Goal: Complete application form: Complete application form

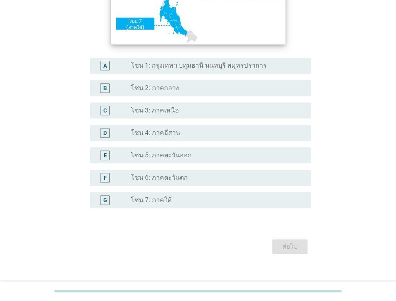
scroll to position [180, 0]
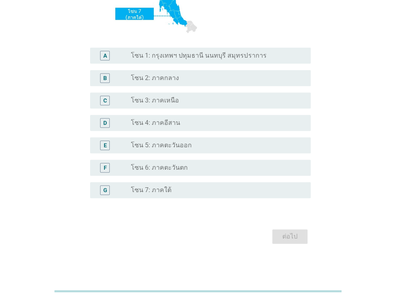
click at [177, 125] on div "radio_button_unchecked โซน 4: ภาคอีสาน" at bounding box center [214, 123] width 167 height 8
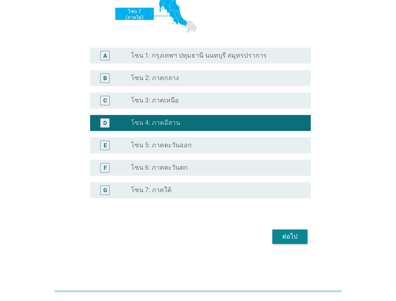
click at [285, 238] on div "ต่อไป" at bounding box center [289, 237] width 22 height 10
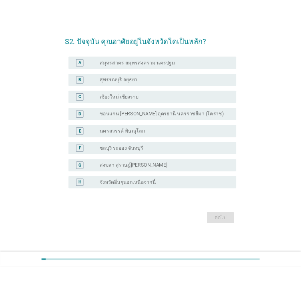
scroll to position [0, 0]
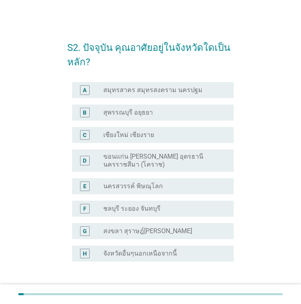
click at [158, 167] on label "ขอนแก่น [PERSON_NAME] อุดรธานี นครราชสีมา (โคราช)" at bounding box center [162, 160] width 118 height 16
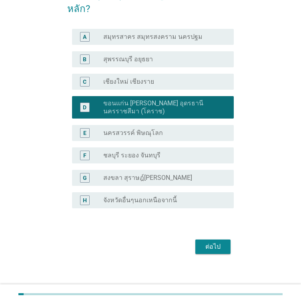
scroll to position [57, 0]
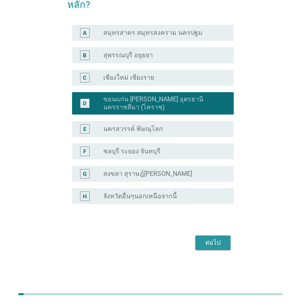
click at [203, 243] on div "ต่อไป" at bounding box center [213, 243] width 22 height 10
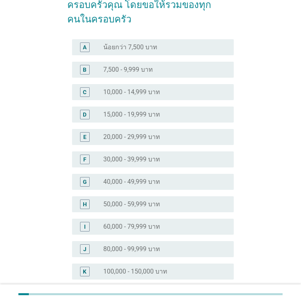
scroll to position [0, 0]
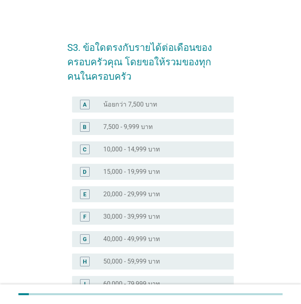
click at [173, 224] on div "F radio_button_unchecked 30,000 - 39,999 บาท" at bounding box center [153, 216] width 162 height 16
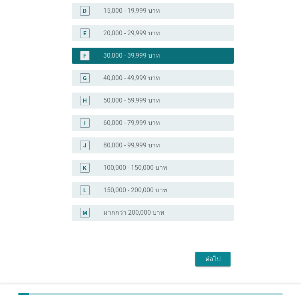
scroll to position [177, 0]
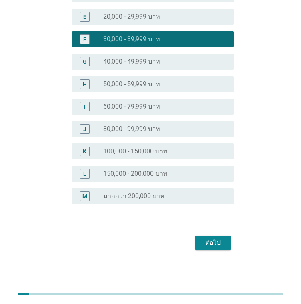
click at [208, 239] on div "ต่อไป" at bounding box center [213, 243] width 22 height 10
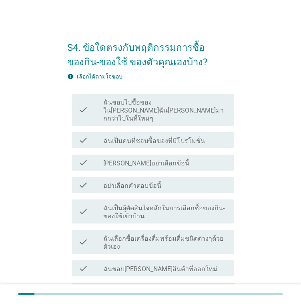
scroll to position [77, 0]
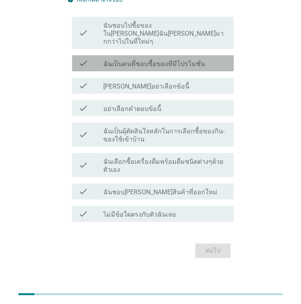
click at [133, 60] on label "ฉันเป็นคนที่ชอบซื้อของที่มีโปรโมชั่น" at bounding box center [154, 64] width 102 height 8
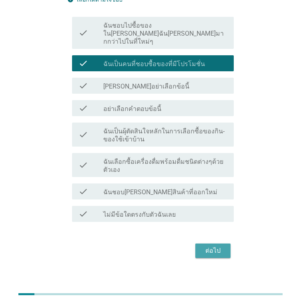
click at [221, 246] on div "ต่อไป" at bounding box center [213, 251] width 22 height 10
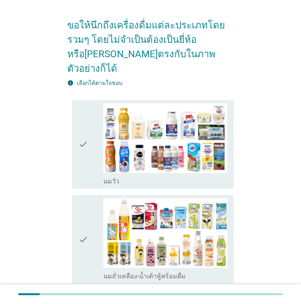
click at [80, 130] on icon "check" at bounding box center [83, 144] width 10 height 82
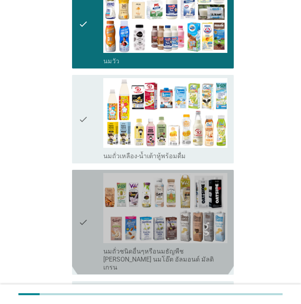
click at [86, 173] on icon "check" at bounding box center [83, 222] width 10 height 98
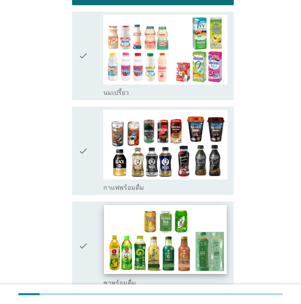
scroll to position [480, 0]
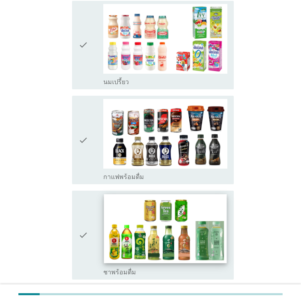
click at [152, 196] on img at bounding box center [165, 228] width 123 height 69
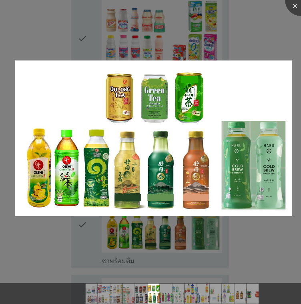
click at [288, 11] on div at bounding box center [150, 152] width 301 height 304
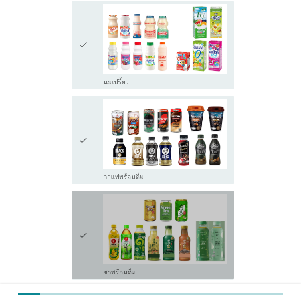
click at [93, 194] on div "check" at bounding box center [90, 235] width 25 height 82
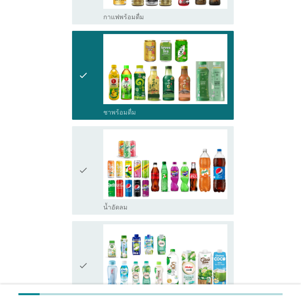
scroll to position [640, 0]
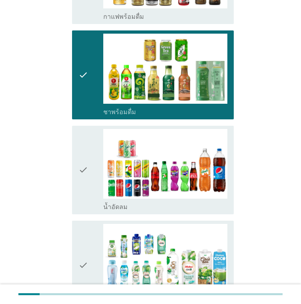
click at [72, 220] on div "check check_box_outline_blank น้ำมะพร้าวพร้อมดื่ม" at bounding box center [153, 264] width 162 height 88
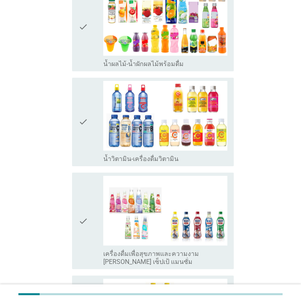
scroll to position [1040, 0]
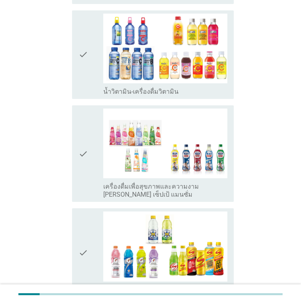
click at [86, 126] on icon "check" at bounding box center [83, 153] width 10 height 90
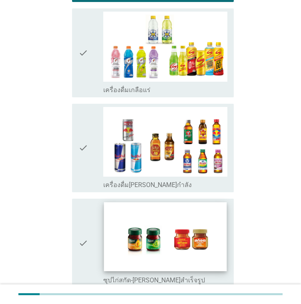
scroll to position [1295, 0]
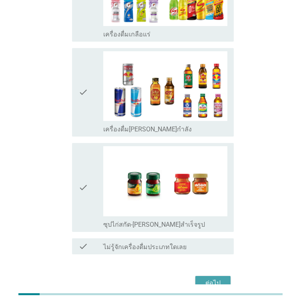
click at [204, 278] on div "ต่อไป" at bounding box center [213, 283] width 22 height 10
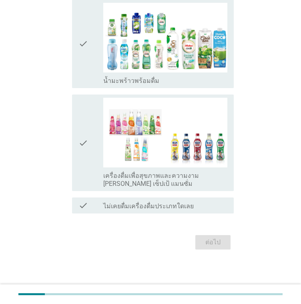
scroll to position [0, 0]
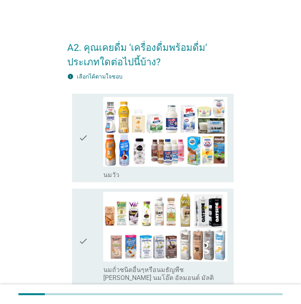
click at [83, 151] on icon "check" at bounding box center [83, 138] width 10 height 82
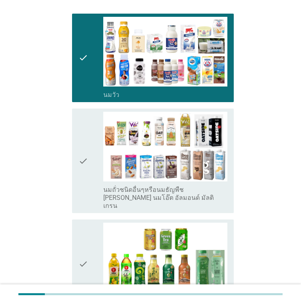
click at [88, 128] on div "check" at bounding box center [90, 161] width 25 height 98
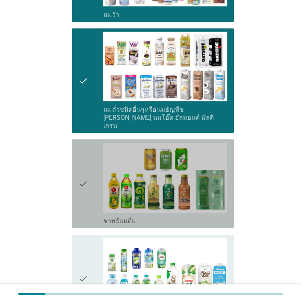
click at [101, 162] on div "check" at bounding box center [90, 183] width 25 height 82
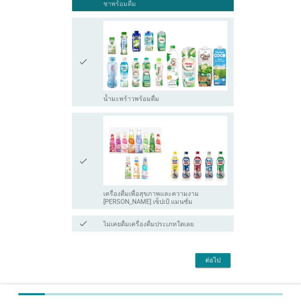
scroll to position [386, 0]
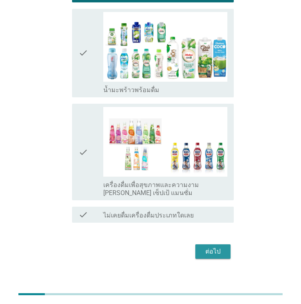
click at [216, 246] on div "ต่อไป" at bounding box center [213, 251] width 22 height 10
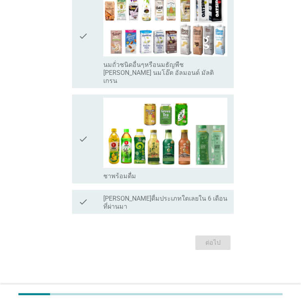
scroll to position [0, 0]
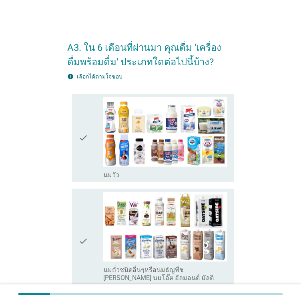
click at [90, 129] on div "check" at bounding box center [90, 138] width 25 height 82
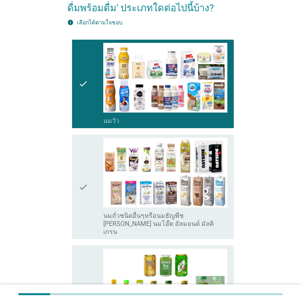
scroll to position [188, 0]
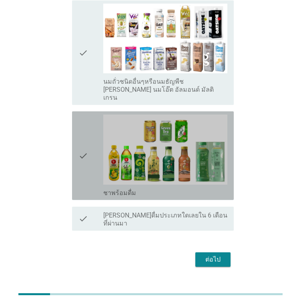
click at [91, 136] on div "check" at bounding box center [90, 155] width 25 height 82
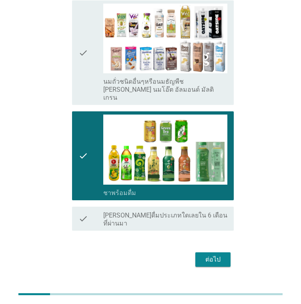
click at [87, 82] on icon "check" at bounding box center [83, 53] width 10 height 98
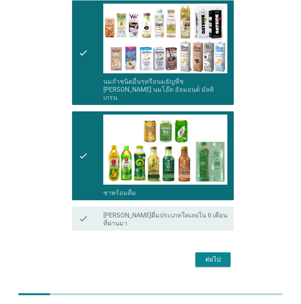
click at [214, 254] on div "ต่อไป" at bounding box center [213, 259] width 22 height 10
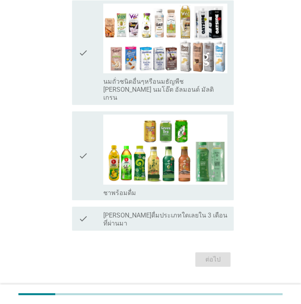
scroll to position [0, 0]
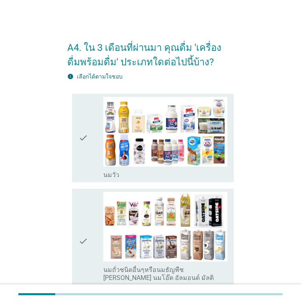
click at [91, 131] on div "check" at bounding box center [90, 138] width 25 height 82
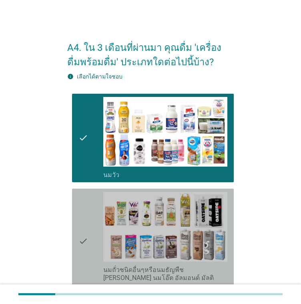
click at [94, 227] on div "check" at bounding box center [90, 241] width 25 height 98
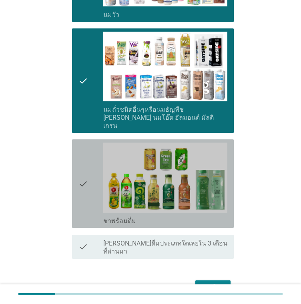
click at [86, 182] on icon "check" at bounding box center [83, 183] width 10 height 82
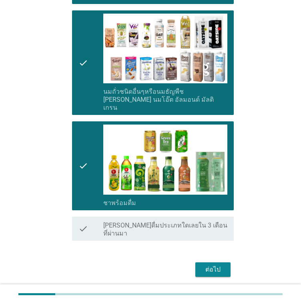
scroll to position [188, 0]
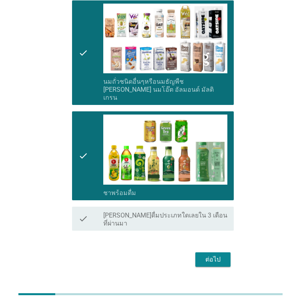
click at [208, 254] on div "ต่อไป" at bounding box center [213, 259] width 22 height 10
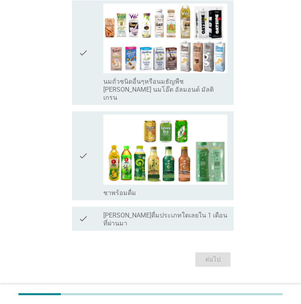
scroll to position [0, 0]
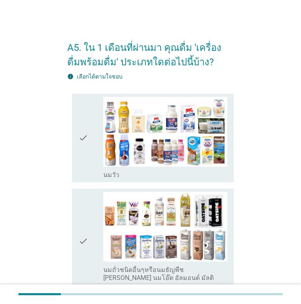
click at [92, 156] on div "check" at bounding box center [90, 138] width 25 height 82
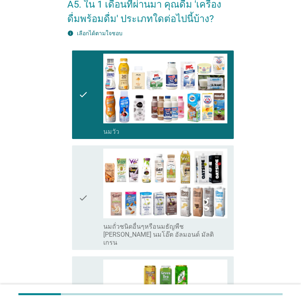
scroll to position [80, 0]
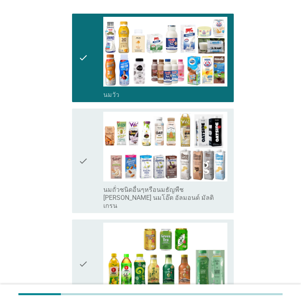
click at [90, 156] on div "check" at bounding box center [90, 161] width 25 height 98
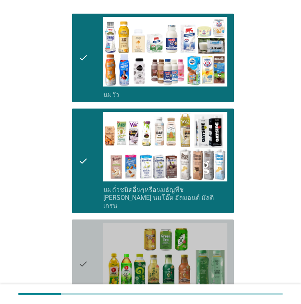
click at [88, 231] on div "check" at bounding box center [90, 263] width 25 height 82
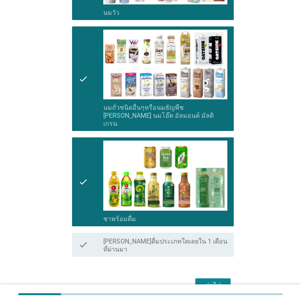
scroll to position [188, 0]
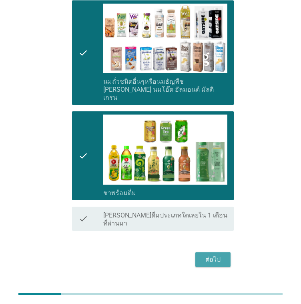
click at [204, 254] on div "ต่อไป" at bounding box center [213, 259] width 22 height 10
